Goal: Task Accomplishment & Management: Use online tool/utility

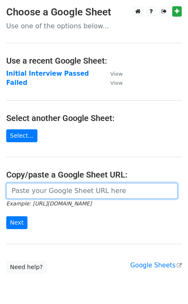
click at [47, 192] on input "url" at bounding box center [91, 191] width 171 height 16
paste input "[URL][DOMAIN_NAME]"
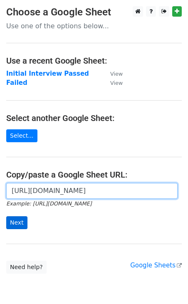
type input "[URL][DOMAIN_NAME]"
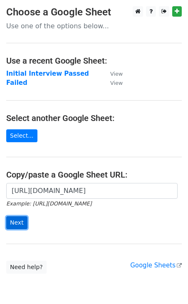
click at [21, 220] on input "Next" at bounding box center [16, 222] width 21 height 13
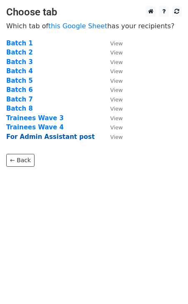
click at [59, 135] on strong "For Admin Assistant post" at bounding box center [50, 136] width 89 height 7
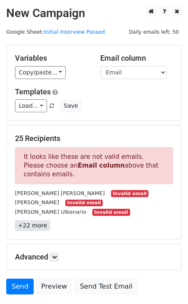
click at [30, 226] on link "+22 more" at bounding box center [32, 225] width 35 height 10
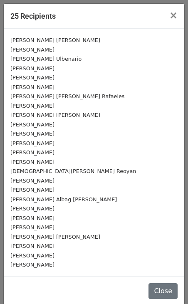
scroll to position [5, 0]
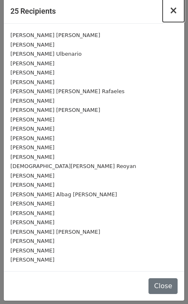
click at [173, 9] on span "×" at bounding box center [173, 11] width 8 height 12
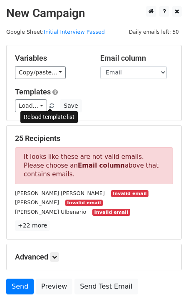
click at [49, 106] on span at bounding box center [51, 105] width 5 height 5
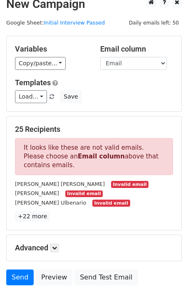
scroll to position [0, 0]
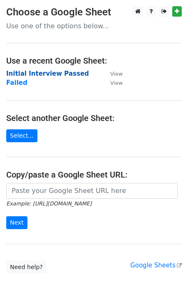
click at [35, 72] on strong "Initial Interview Passed" at bounding box center [47, 73] width 83 height 7
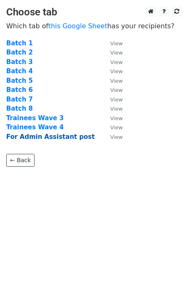
click at [53, 138] on strong "For Admin Assistant post" at bounding box center [50, 136] width 89 height 7
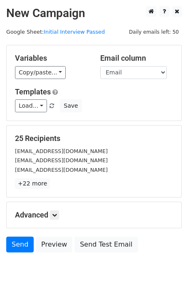
scroll to position [19, 0]
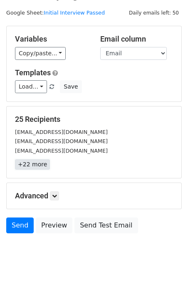
click at [40, 165] on link "+22 more" at bounding box center [32, 164] width 35 height 10
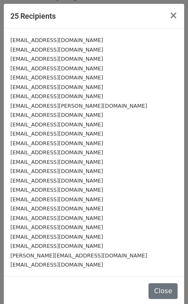
scroll to position [5, 0]
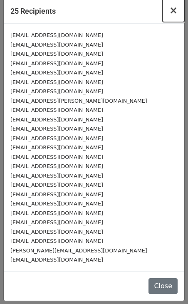
click at [175, 15] on span "×" at bounding box center [173, 11] width 8 height 12
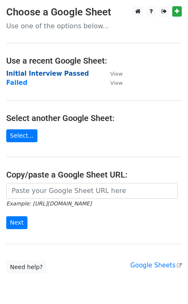
click at [54, 76] on strong "Initial Interview Passed" at bounding box center [47, 73] width 83 height 7
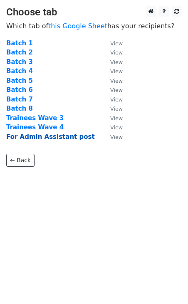
click at [36, 135] on strong "For Admin Assistant post" at bounding box center [50, 136] width 89 height 7
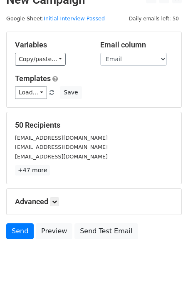
scroll to position [19, 0]
